Goal: Use online tool/utility: Utilize a website feature to perform a specific function

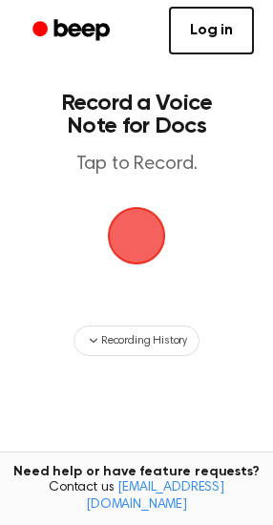
click at [139, 243] on span "button" at bounding box center [136, 236] width 74 height 74
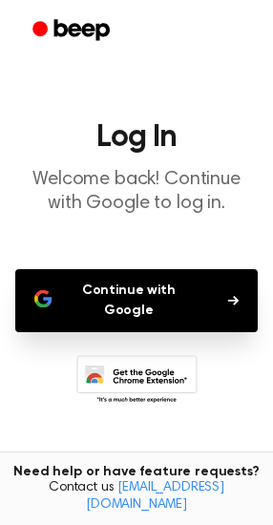
click at [87, 290] on button "Continue with Google" at bounding box center [136, 300] width 243 height 63
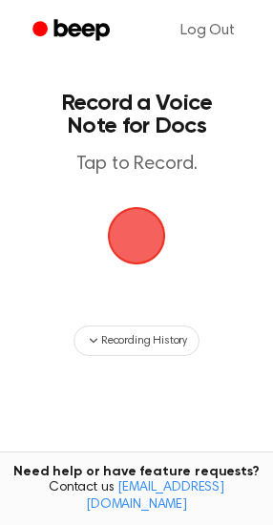
click at [136, 239] on span "button" at bounding box center [136, 235] width 104 height 104
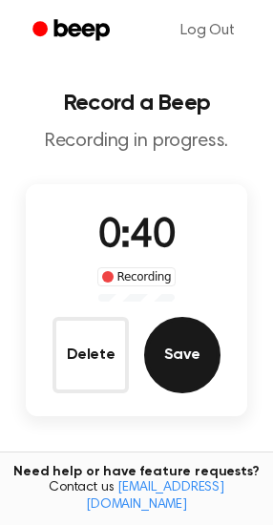
click at [160, 361] on button "Save" at bounding box center [182, 355] width 76 height 76
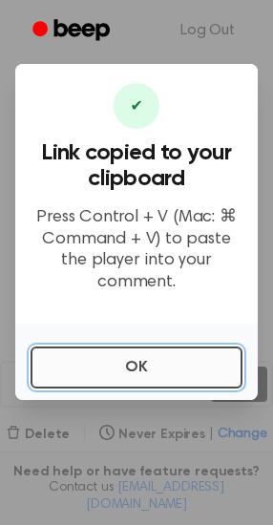
click at [132, 358] on button "OK" at bounding box center [137, 368] width 212 height 42
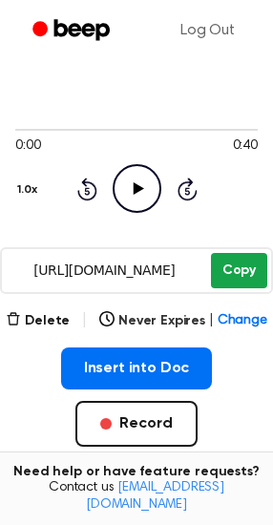
scroll to position [121, 0]
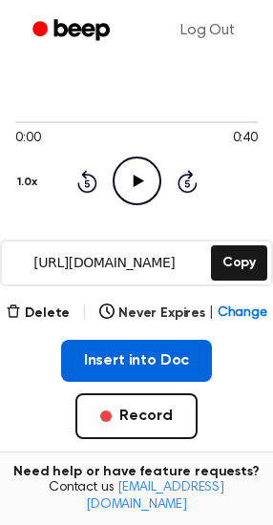
click at [147, 359] on button "Insert into Doc" at bounding box center [137, 361] width 152 height 42
click at [131, 358] on button "Insert into Doc" at bounding box center [137, 361] width 152 height 42
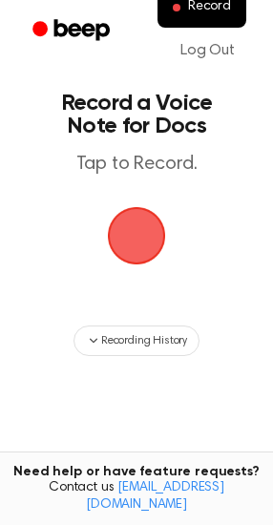
scroll to position [148, 0]
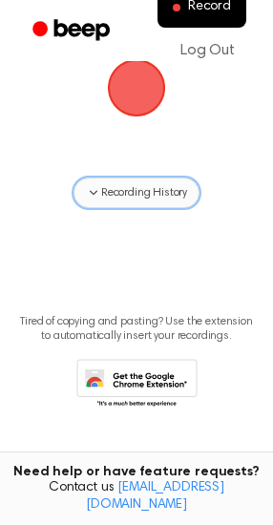
click at [115, 188] on span "Recording History" at bounding box center [144, 192] width 86 height 17
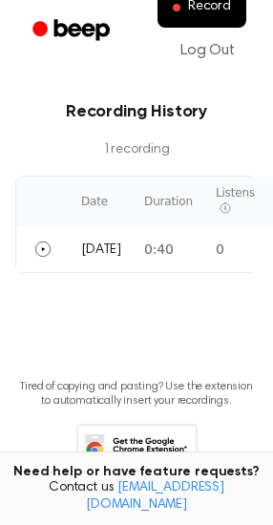
scroll to position [359, 0]
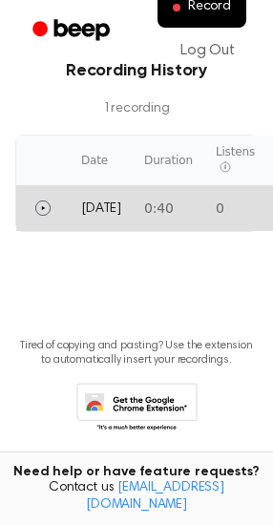
click at [79, 223] on td "[DATE]" at bounding box center [101, 208] width 63 height 46
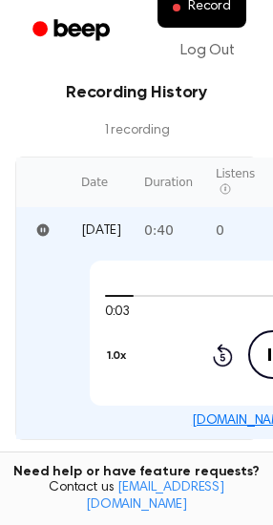
scroll to position [333, 0]
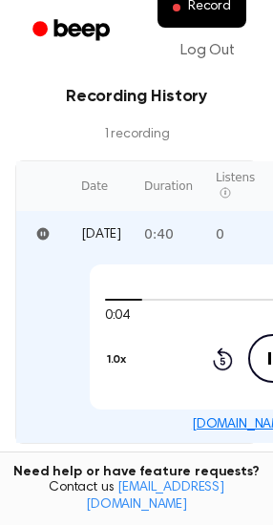
click at [68, 176] on th at bounding box center [42, 186] width 53 height 50
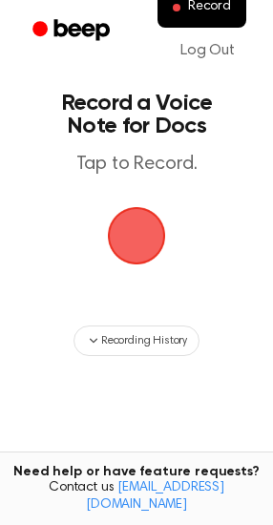
scroll to position [148, 0]
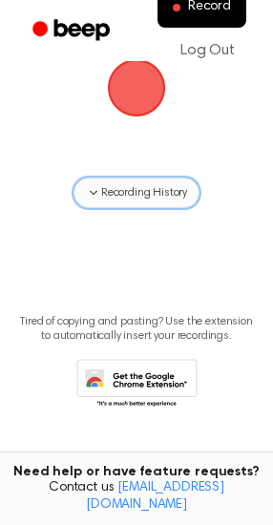
click at [95, 192] on icon "button" at bounding box center [94, 193] width 8 height 5
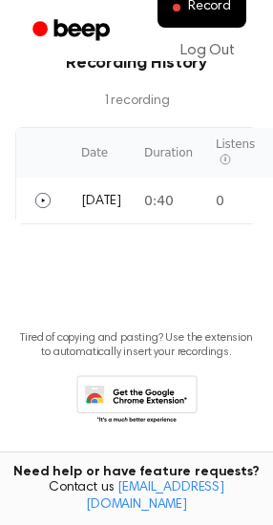
scroll to position [368, 0]
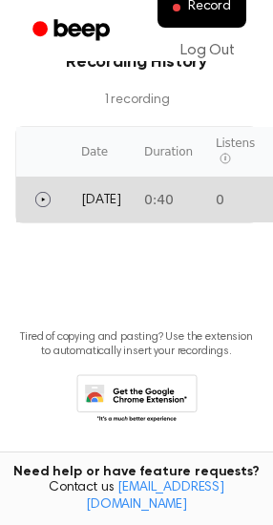
click at [179, 196] on td "0:40" at bounding box center [169, 200] width 72 height 46
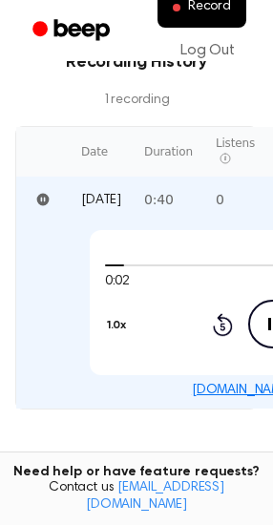
click at [249, 317] on icon "Pause Audio" at bounding box center [272, 324] width 49 height 49
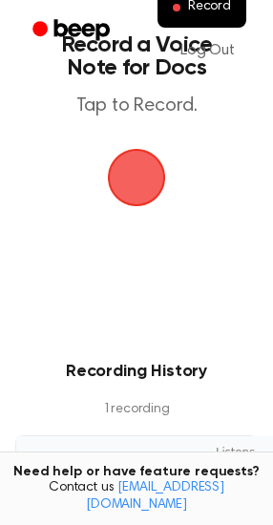
scroll to position [0, 0]
